Goal: Task Accomplishment & Management: Manage account settings

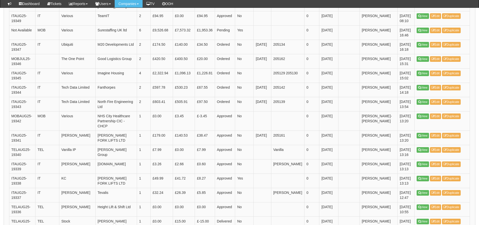
scroll to position [728, 0]
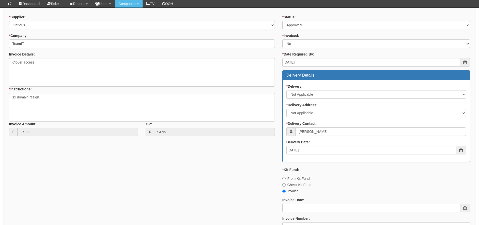
scroll to position [140, 0]
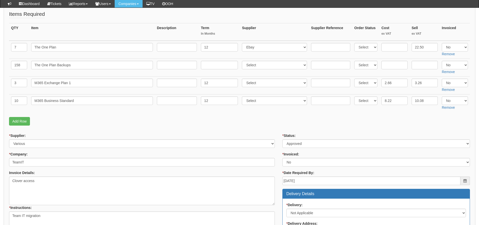
scroll to position [50, 0]
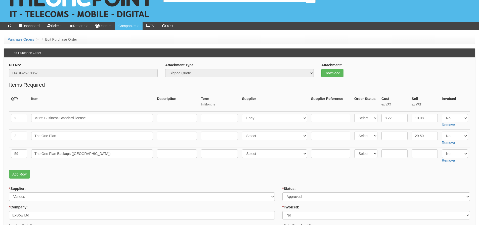
scroll to position [25, 0]
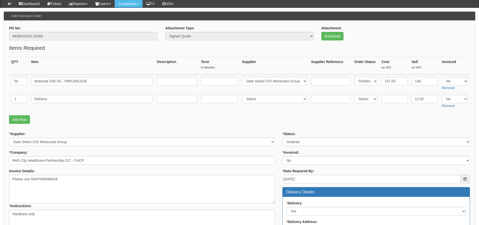
scroll to position [50, 0]
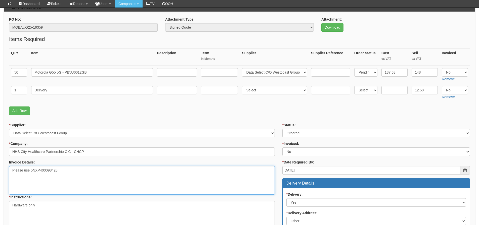
drag, startPoint x: 70, startPoint y: 170, endPoint x: 31, endPoint y: 173, distance: 38.8
click at [31, 173] on textarea "Please use 5NXP400098428" at bounding box center [142, 180] width 266 height 29
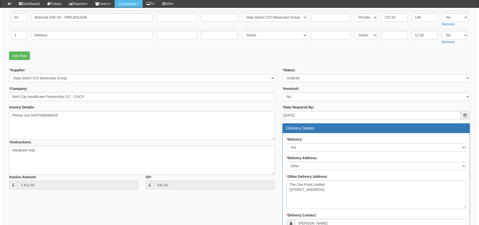
scroll to position [75, 0]
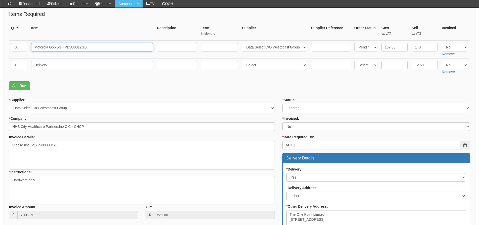
drag, startPoint x: 95, startPoint y: 47, endPoint x: -11, endPoint y: 47, distance: 105.9
click at [0, 47] on html "× Send Email × Add Appointment × Create Ticket × Create Proactive Activity × Ad…" at bounding box center [239, 177] width 479 height 505
drag, startPoint x: 55, startPoint y: 67, endPoint x: -9, endPoint y: 67, distance: 64.2
click at [0, 67] on html "× Send Email × Add Appointment × Create Ticket × Create Proactive Activity × Ad…" at bounding box center [239, 177] width 479 height 505
click at [264, 95] on form "PO No: MOBAUG25-19359 Attachment Type: Select Signed Quote Auth email if quote …" at bounding box center [239, 191] width 461 height 398
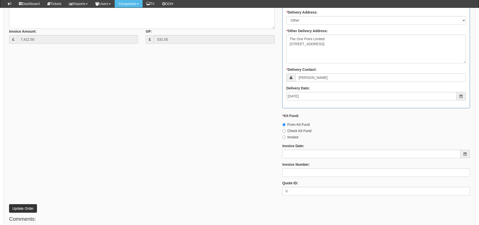
scroll to position [252, 0]
click at [291, 155] on input "Invoice Date:" at bounding box center [372, 154] width 178 height 9
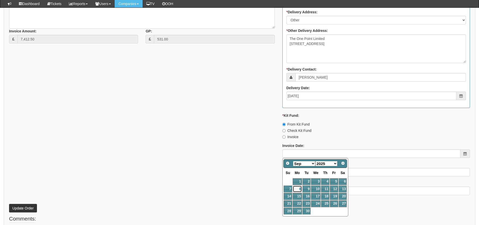
drag, startPoint x: 296, startPoint y: 188, endPoint x: 295, endPoint y: 176, distance: 12.1
click at [296, 188] on link "8" at bounding box center [297, 189] width 9 height 7
type input "2025-09-08"
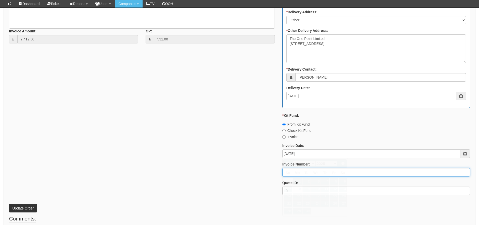
click at [295, 175] on input "Invoice Number:" at bounding box center [377, 172] width 188 height 9
type input "206306 Kit Fund"
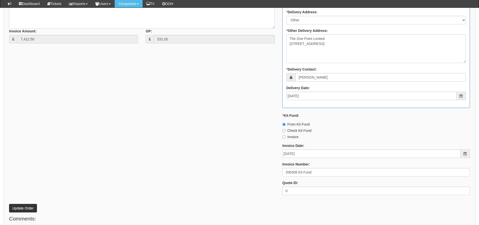
click at [133, 170] on div "* Supplier: Select 123 REG.co.uk 1Password 3 4Gon AA Jones Electric Ltd Abzorb …" at bounding box center [239, 61] width 469 height 278
click at [22, 208] on button "Update Order" at bounding box center [23, 208] width 28 height 9
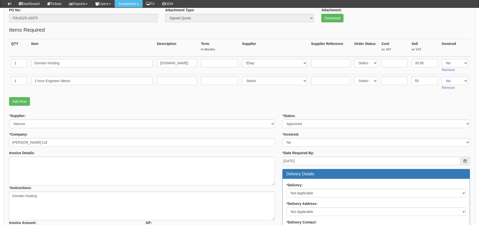
scroll to position [40, 0]
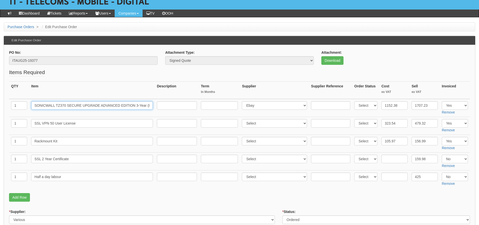
scroll to position [0, 37]
drag, startPoint x: 34, startPoint y: 105, endPoint x: 208, endPoint y: 117, distance: 174.3
click at [208, 117] on tbody "1 SONICWALL TZ370 SECURE UPGRADE ADVANCED EDITION 3-Year (INCLUDES 1-Year CSE) …" at bounding box center [239, 143] width 461 height 89
drag, startPoint x: 101, startPoint y: 125, endPoint x: 1, endPoint y: 135, distance: 100.7
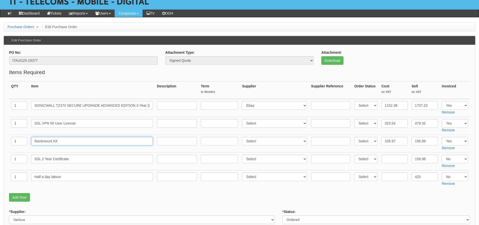
drag, startPoint x: 63, startPoint y: 142, endPoint x: -48, endPoint y: 145, distance: 110.7
drag, startPoint x: 76, startPoint y: 159, endPoint x: -20, endPoint y: 161, distance: 96.1
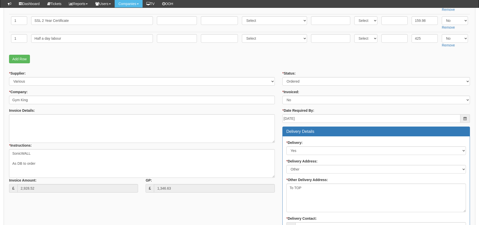
scroll to position [131, 0]
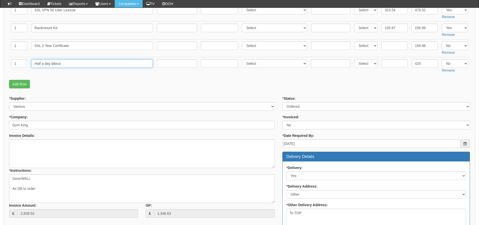
drag, startPoint x: 85, startPoint y: 65, endPoint x: 1, endPoint y: 66, distance: 83.8
click at [11, 64] on tr "1 Half a day labour Select 123 REG.co.uk 1Password 3 4Gon AA Jones Electric Ltd…" at bounding box center [239, 66] width 461 height 18
click at [282, 80] on p "Add Row" at bounding box center [239, 84] width 461 height 9
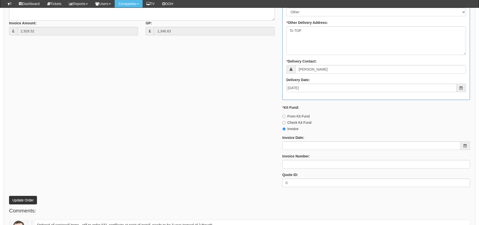
scroll to position [357, 0]
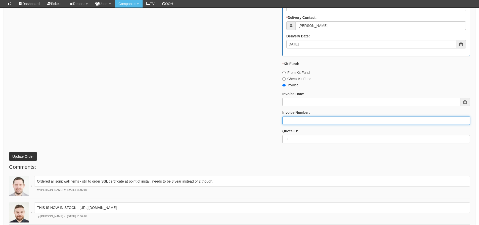
click at [285, 119] on input "Invoice Number:" at bounding box center [377, 120] width 188 height 9
type input "206308 206309"
click at [269, 120] on div "* Supplier: Select 123 REG.co.uk 1Password 3 4Gon AA Jones Electric Ltd Abzorb …" at bounding box center [239, 9] width 469 height 278
click at [106, 57] on div "* Supplier: Select 123 REG.co.uk 1Password 3 4Gon AA Jones Electric Ltd Abzorb …" at bounding box center [239, 9] width 469 height 278
click at [29, 154] on button "Update Order" at bounding box center [23, 156] width 28 height 9
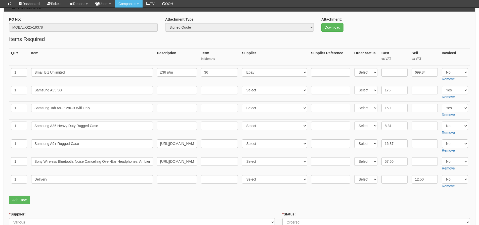
scroll to position [126, 0]
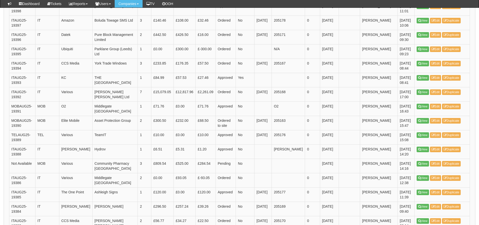
scroll to position [738, 0]
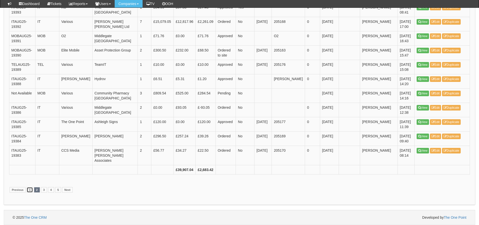
click at [29, 190] on link "1" at bounding box center [30, 190] width 6 height 6
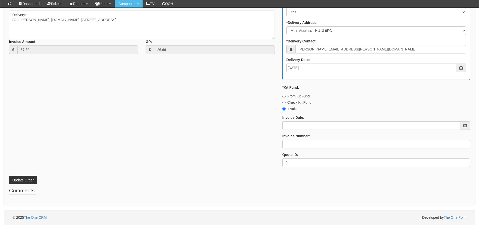
scroll to position [191, 0]
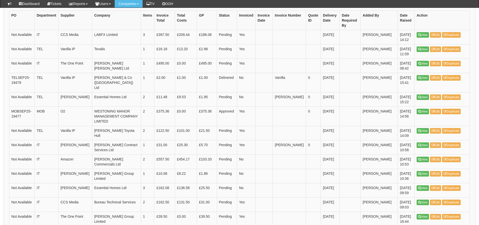
scroll to position [137, 0]
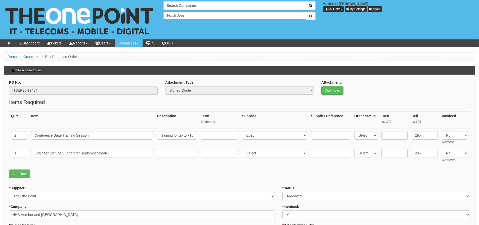
click at [255, 168] on fieldset "Items Required QTY Item Description Term In Months Supplier Supplier Reference …" at bounding box center [239, 140] width 461 height 82
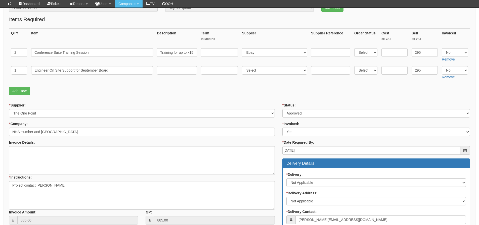
scroll to position [40, 0]
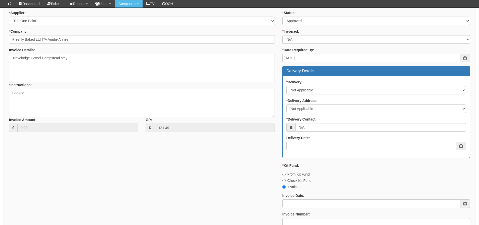
scroll to position [151, 0]
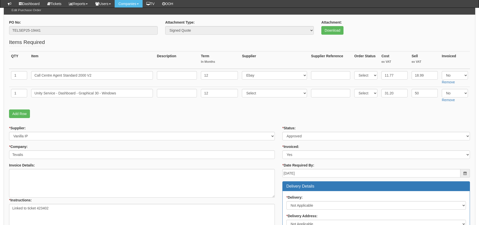
scroll to position [40, 0]
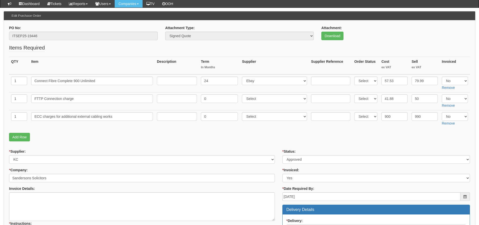
scroll to position [50, 0]
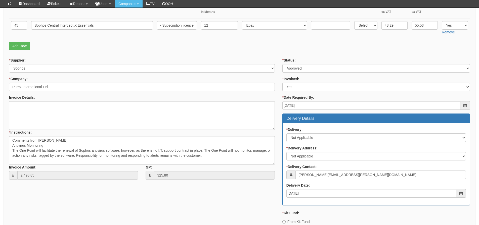
scroll to position [47, 0]
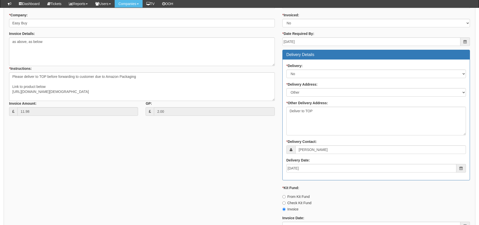
scroll to position [78, 0]
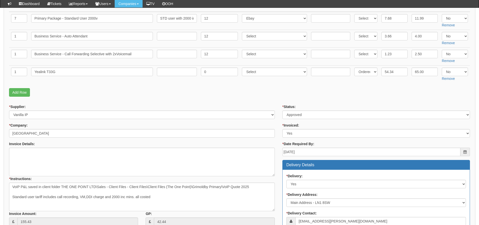
scroll to position [277, 0]
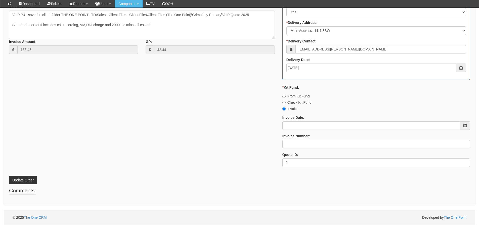
click at [136, 150] on div "* Supplier: Select 123 [DOMAIN_NAME] 1Password 3 4Gon [PERSON_NAME] Electric Lt…" at bounding box center [239, 51] width 469 height 239
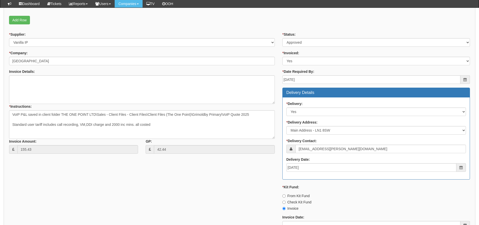
scroll to position [176, 0]
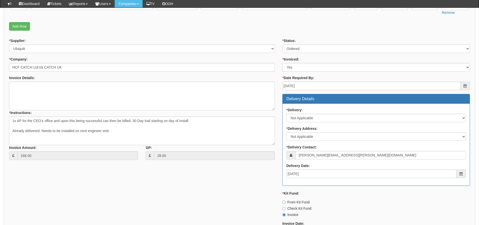
scroll to position [126, 0]
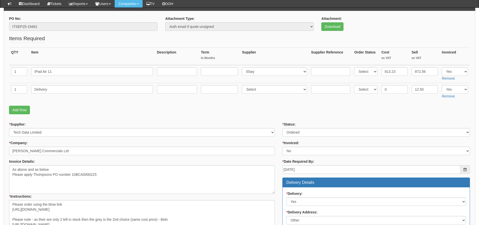
scroll to position [51, 0]
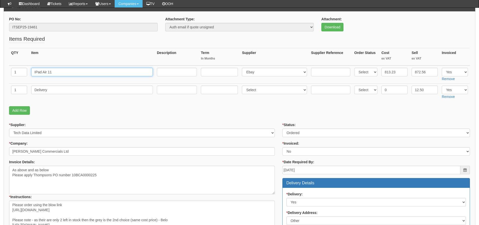
drag, startPoint x: 64, startPoint y: 75, endPoint x: 35, endPoint y: 74, distance: 28.7
click at [35, 74] on input "IPad Air 11" at bounding box center [92, 72] width 122 height 9
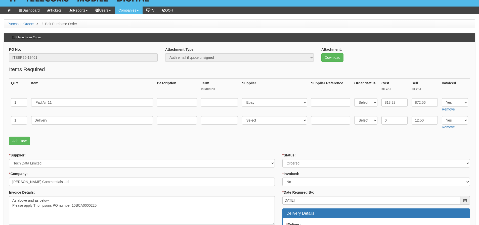
scroll to position [25, 0]
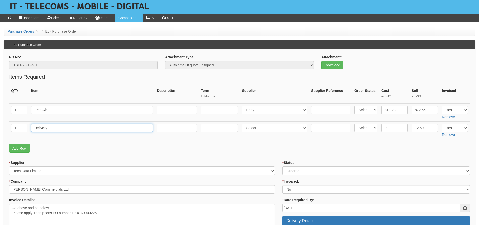
drag, startPoint x: 82, startPoint y: 129, endPoint x: -11, endPoint y: 134, distance: 92.7
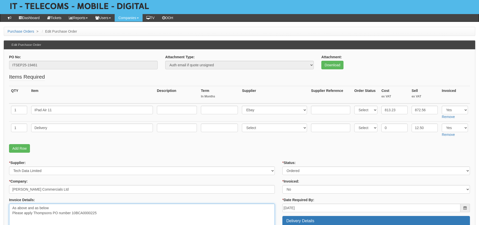
drag, startPoint x: 102, startPoint y: 213, endPoint x: 72, endPoint y: 215, distance: 29.3
click at [72, 215] on textarea "As above and as below Please apply Thompsons PO number 10BCA0000225" at bounding box center [142, 218] width 266 height 29
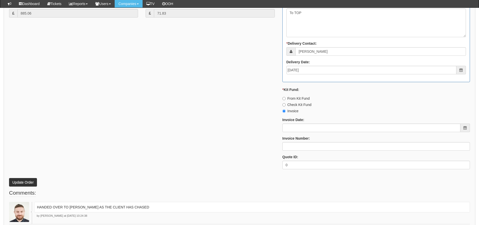
scroll to position [302, 0]
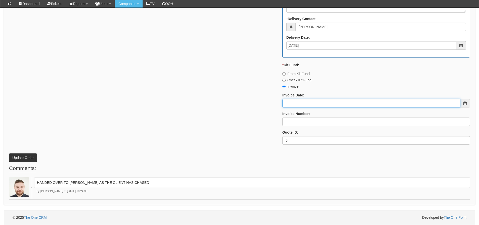
click at [303, 106] on input "Invoice Date:" at bounding box center [372, 103] width 178 height 9
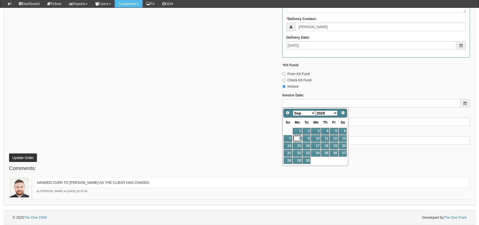
click at [300, 138] on link "8" at bounding box center [297, 138] width 9 height 7
type input "[DATE]"
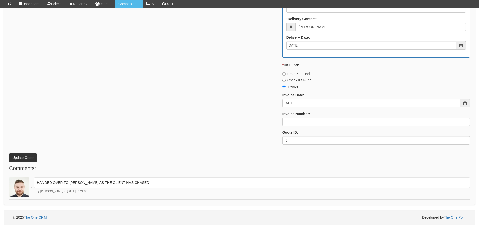
click at [290, 116] on label "Invoice Number:" at bounding box center [297, 113] width 28 height 5
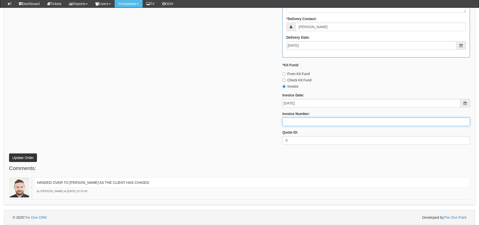
click at [290, 118] on input "Invoice Number:" at bounding box center [377, 122] width 188 height 9
click at [291, 119] on input "Invoice Number:" at bounding box center [377, 122] width 188 height 9
type input "206310"
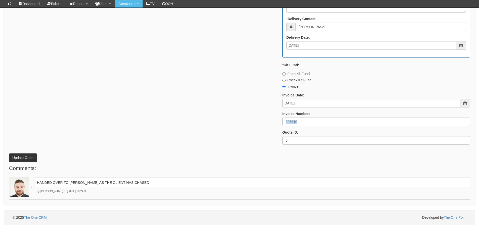
click at [192, 128] on div "* Supplier: Select 123 REG.co.uk 1Password 3 4Gon AA Jones Electric Ltd Abzorb …" at bounding box center [239, 10] width 469 height 278
click at [32, 155] on button "Update Order" at bounding box center [23, 158] width 28 height 9
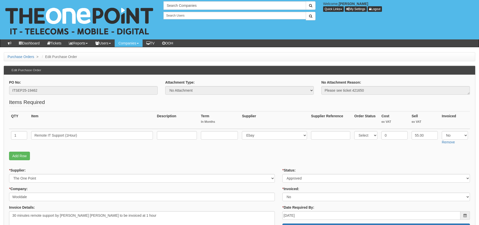
scroll to position [25, 0]
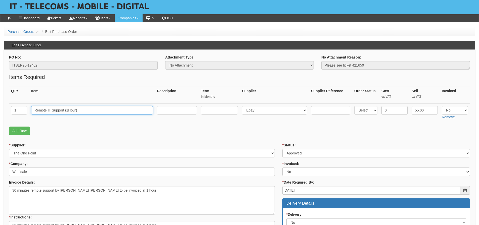
drag, startPoint x: 64, startPoint y: 111, endPoint x: 12, endPoint y: 108, distance: 52.5
click at [19, 108] on tr "1 Remote IT Support (1Hour) Select 123 [DOMAIN_NAME] 1Password 3 4Gon [PERSON_N…" at bounding box center [239, 113] width 461 height 18
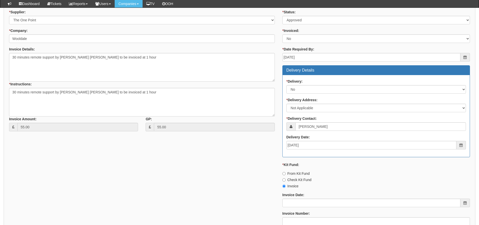
scroll to position [223, 0]
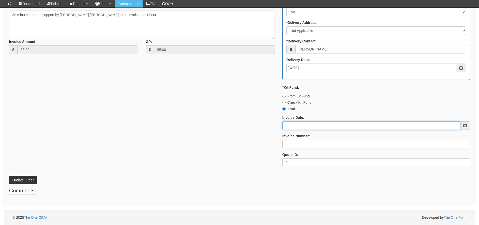
click at [299, 125] on input "Invoice Date:" at bounding box center [372, 126] width 178 height 9
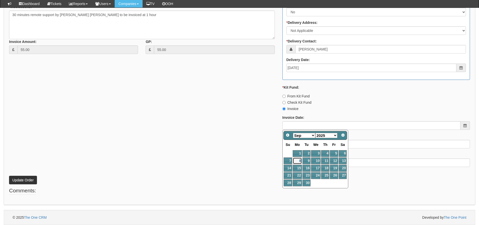
click at [298, 160] on link "8" at bounding box center [297, 161] width 9 height 7
type input "2025-09-08"
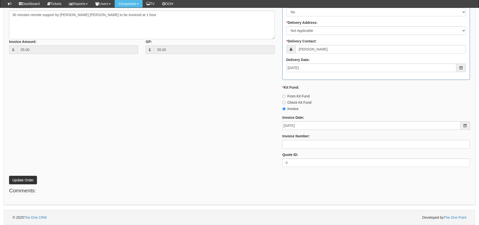
click at [296, 152] on div "* Status: Select Approved Completed Delivered Invoiced Ordered Ordered to site …" at bounding box center [376, 51] width 195 height 239
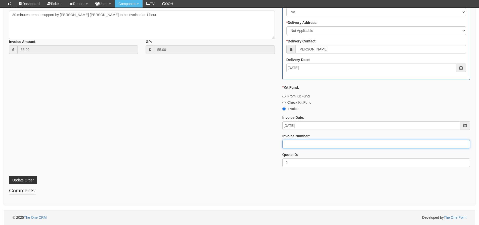
click at [296, 147] on input "Invoice Number:" at bounding box center [377, 144] width 188 height 9
type input "206311"
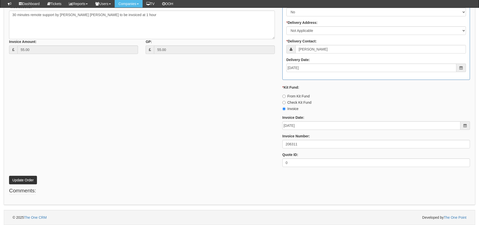
drag, startPoint x: 270, startPoint y: 145, endPoint x: 171, endPoint y: 156, distance: 99.8
click at [270, 145] on div "* Supplier: Select 123 REG.co.uk 1Password 3 4Gon AA Jones Electric Ltd Abzorb …" at bounding box center [239, 51] width 469 height 239
click at [30, 180] on button "Update Order" at bounding box center [23, 180] width 28 height 9
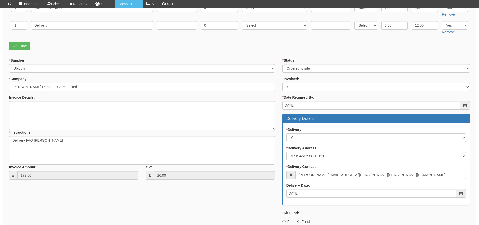
scroll to position [15, 0]
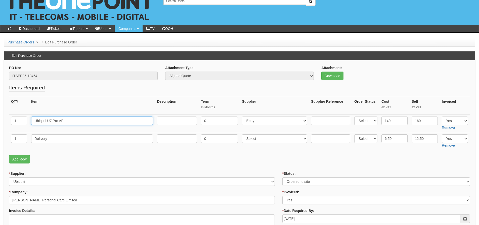
drag, startPoint x: 65, startPoint y: 120, endPoint x: 10, endPoint y: 120, distance: 54.9
click at [10, 120] on tr "1 Ubiquiti U7 Pro AP 0 Select 123 [DOMAIN_NAME] 1Password 3 4Gon [PERSON_NAME] …" at bounding box center [239, 123] width 461 height 18
drag, startPoint x: 47, startPoint y: 141, endPoint x: 34, endPoint y: 138, distance: 12.9
click at [28, 142] on tr "1 Delivery 0 Select 123 [DOMAIN_NAME] 1Password 3 4Gon [PERSON_NAME] Electric L…" at bounding box center [239, 141] width 461 height 18
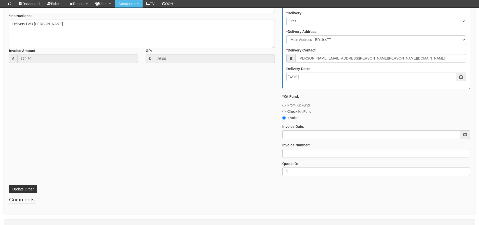
scroll to position [241, 0]
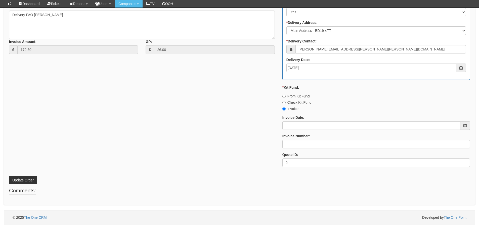
click at [299, 121] on div "Invoice Date:" at bounding box center [377, 122] width 188 height 15
click at [295, 126] on input "Invoice Date:" at bounding box center [372, 126] width 178 height 9
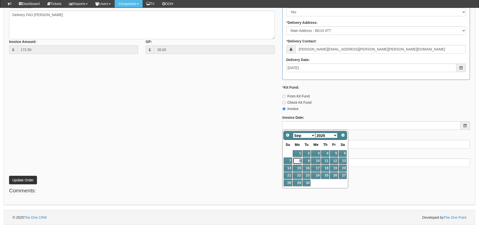
drag, startPoint x: 299, startPoint y: 161, endPoint x: 295, endPoint y: 147, distance: 13.7
click at [299, 161] on link "8" at bounding box center [297, 161] width 9 height 7
type input "[DATE]"
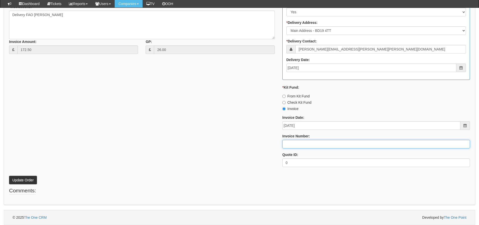
click at [295, 144] on input "Invoice Number:" at bounding box center [377, 144] width 188 height 9
type input "206312"
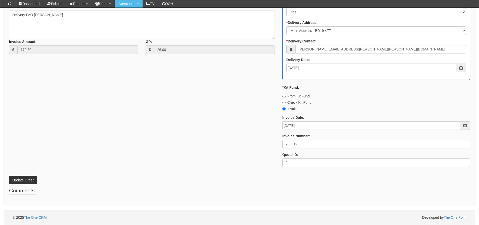
click at [238, 128] on div "* Supplier: Select 123 [DOMAIN_NAME] 1Password 3 4Gon [PERSON_NAME] Electric Lt…" at bounding box center [239, 51] width 469 height 239
click at [21, 183] on button "Update Order" at bounding box center [23, 180] width 28 height 9
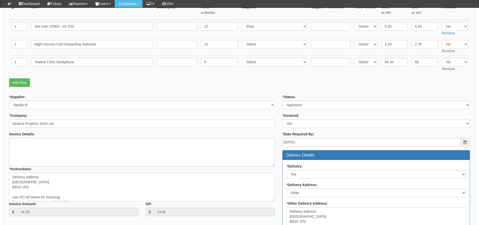
scroll to position [71, 0]
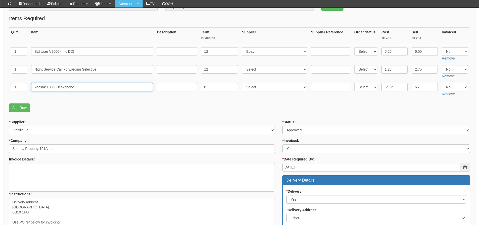
drag, startPoint x: 77, startPoint y: 89, endPoint x: -29, endPoint y: 93, distance: 106.5
click at [0, 93] on html "× Send Email × Add Appointment × Create Ticket × Create Proactive Activity × Ad…" at bounding box center [239, 190] width 479 height 523
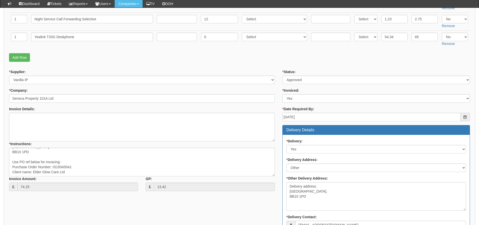
scroll to position [147, 0]
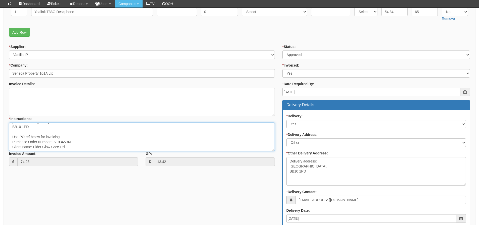
drag, startPoint x: 33, startPoint y: 146, endPoint x: 67, endPoint y: 147, distance: 33.5
click at [67, 147] on textarea "Delivery address: [GEOGRAPHIC_DATA]. BB10 1PD Use PO ref below for invoicing: P…" at bounding box center [142, 137] width 266 height 29
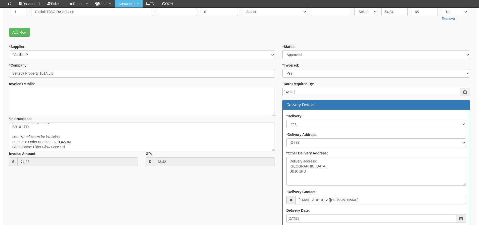
scroll to position [0, 0]
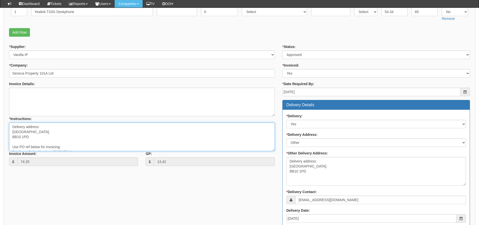
drag, startPoint x: 42, startPoint y: 132, endPoint x: 10, endPoint y: 132, distance: 32.5
click at [10, 132] on textarea "Delivery address: [GEOGRAPHIC_DATA]. BB10 1PD Use PO ref below for invoicing: P…" at bounding box center [142, 137] width 266 height 29
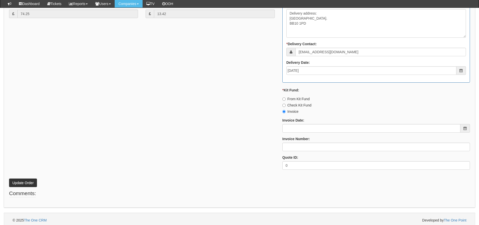
scroll to position [298, 0]
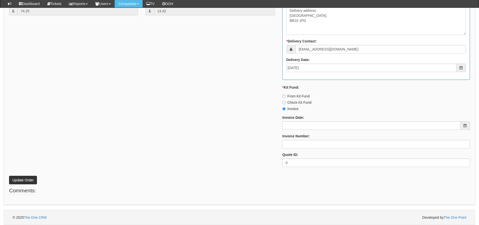
click at [310, 120] on div "Invoice Date:" at bounding box center [377, 122] width 188 height 15
click at [310, 122] on input "Invoice Date:" at bounding box center [372, 126] width 178 height 9
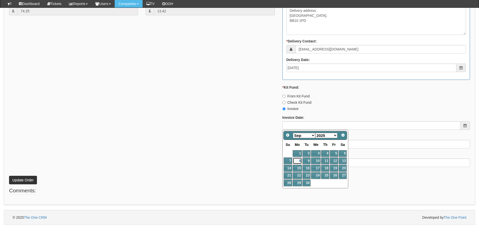
click at [301, 162] on link "8" at bounding box center [297, 161] width 9 height 7
type input "[DATE]"
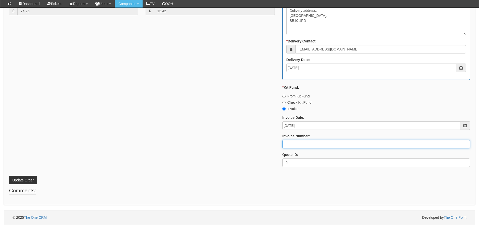
click at [300, 142] on input "Invoice Number:" at bounding box center [377, 144] width 188 height 9
type input "206313"
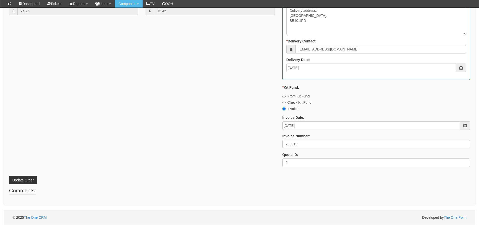
drag, startPoint x: 163, startPoint y: 130, endPoint x: 142, endPoint y: 125, distance: 21.9
click at [159, 125] on div "* Supplier: Select 123 [DOMAIN_NAME] 1Password 3 4Gon [PERSON_NAME] Electric Lt…" at bounding box center [239, 32] width 469 height 278
click at [33, 181] on button "Update Order" at bounding box center [23, 180] width 28 height 9
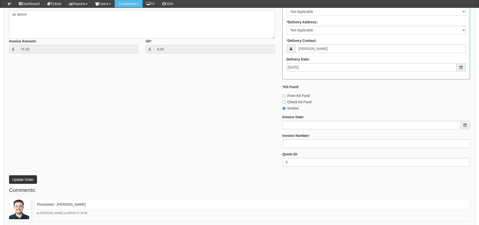
scroll to position [246, 0]
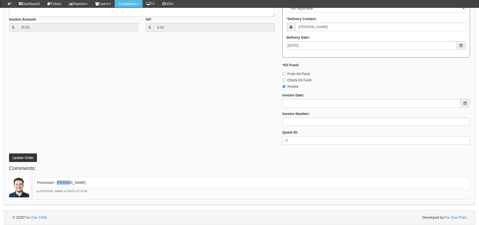
drag, startPoint x: 70, startPoint y: 181, endPoint x: 57, endPoint y: 184, distance: 13.3
click at [57, 184] on p "Processed - Ingram" at bounding box center [252, 182] width 430 height 5
copy p "[PERSON_NAME]"
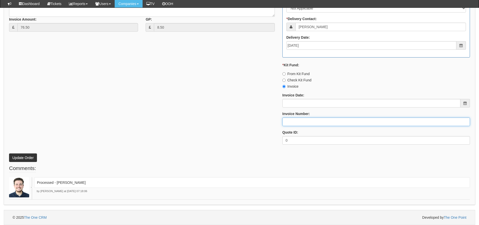
click at [288, 120] on input "Invoice Number:" at bounding box center [377, 122] width 188 height 9
paste input "[PERSON_NAME]"
type input "[PERSON_NAME]"
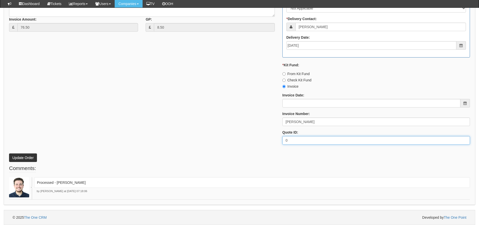
drag, startPoint x: 62, startPoint y: 135, endPoint x: 53, endPoint y: 142, distance: 11.2
click at [62, 135] on div "* Supplier: Select 123 REG.co.uk 1Password 3 4Gon AA Jones Electric Ltd Abzorb …" at bounding box center [239, 29] width 469 height 239
click button "Update Order"
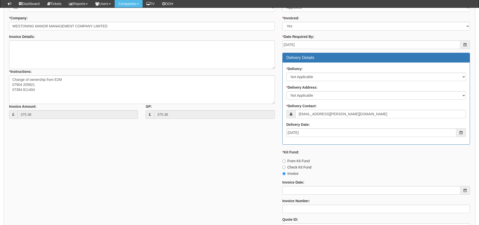
scroll to position [241, 0]
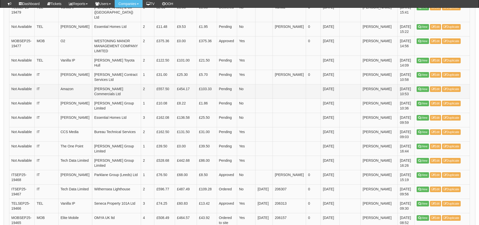
scroll to position [225, 0]
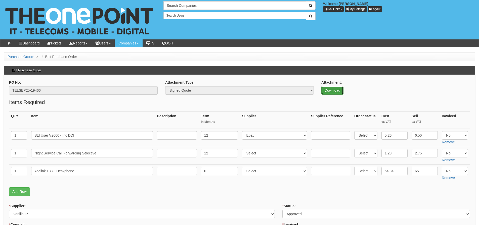
click at [329, 92] on link "Download" at bounding box center [333, 90] width 22 height 9
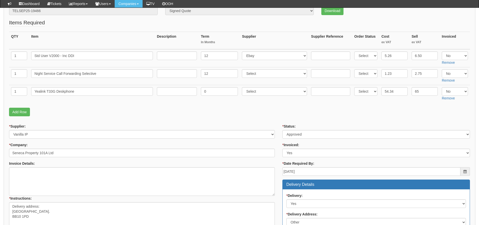
scroll to position [75, 0]
